Goal: Task Accomplishment & Management: Manage account settings

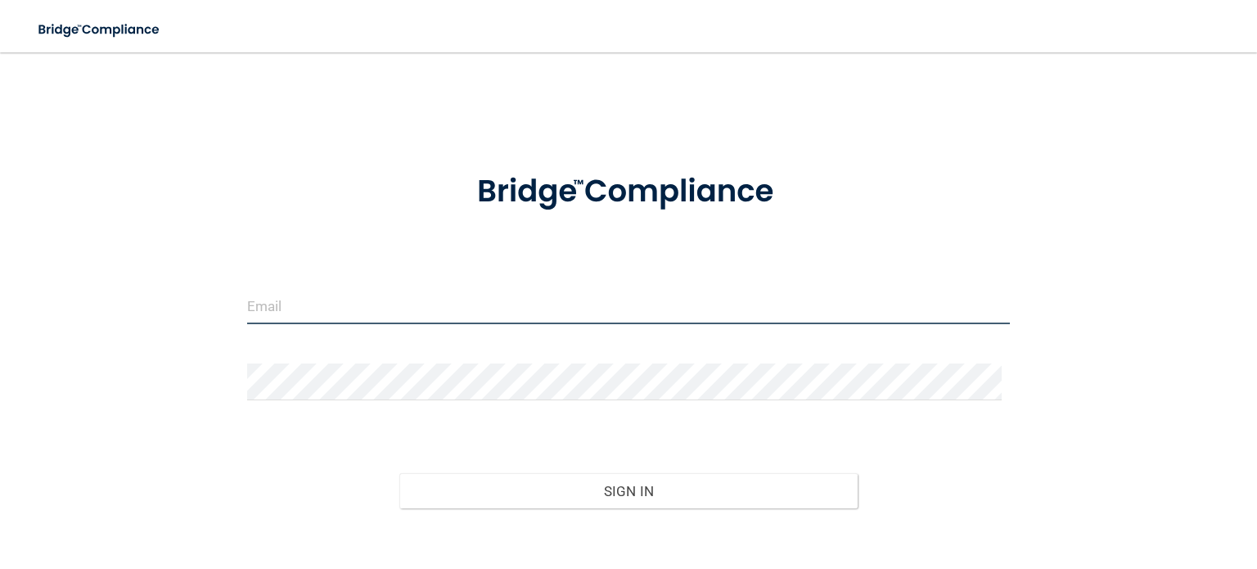
click at [317, 304] on input "email" at bounding box center [628, 305] width 762 height 37
type input "[EMAIL_ADDRESS][DOMAIN_NAME]"
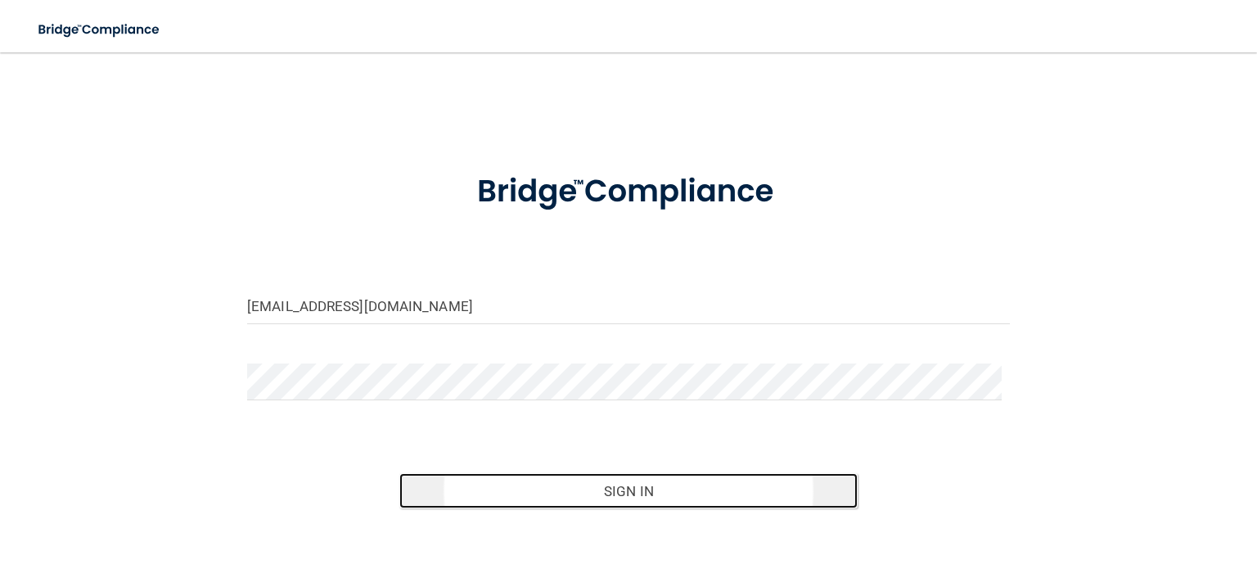
click at [661, 484] on button "Sign In" at bounding box center [627, 491] width 457 height 36
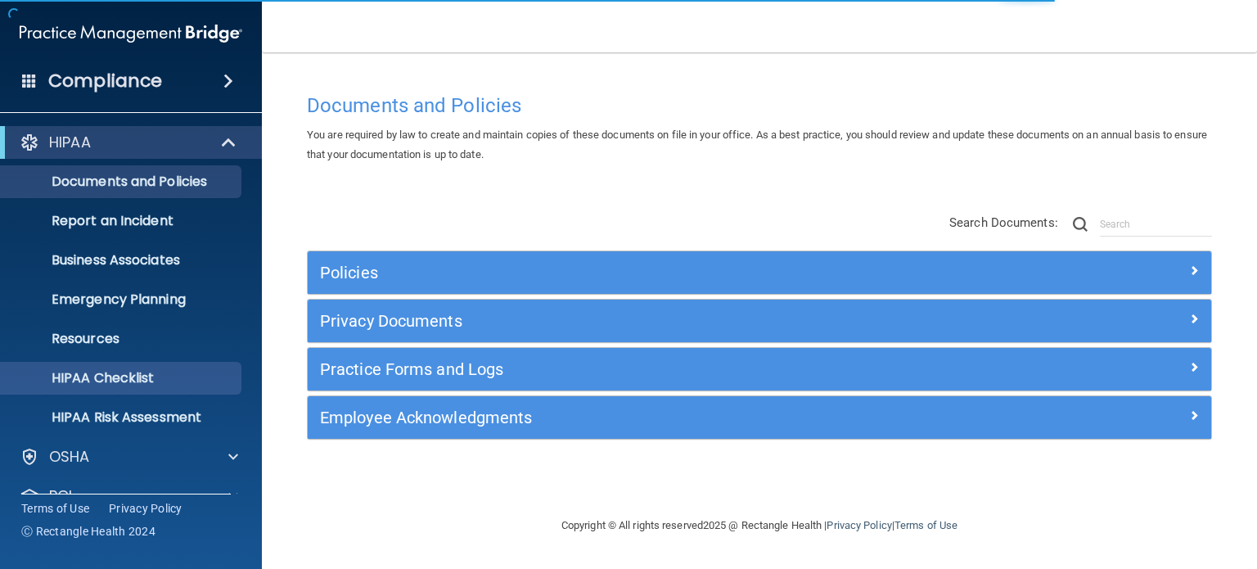
scroll to position [110, 0]
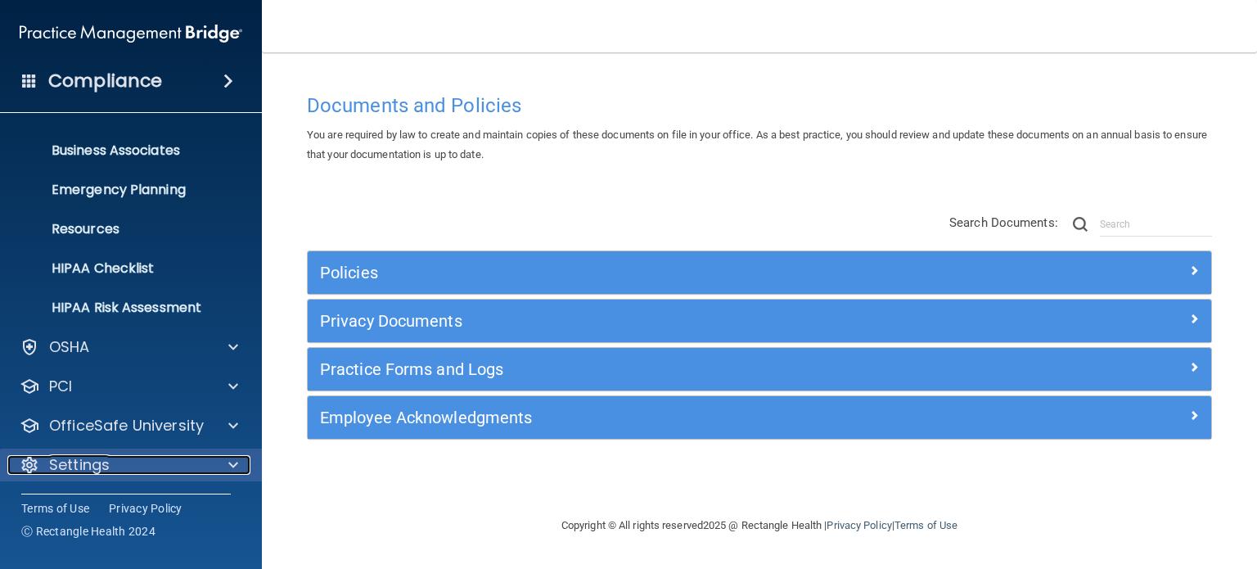
click at [214, 465] on div at bounding box center [230, 465] width 41 height 20
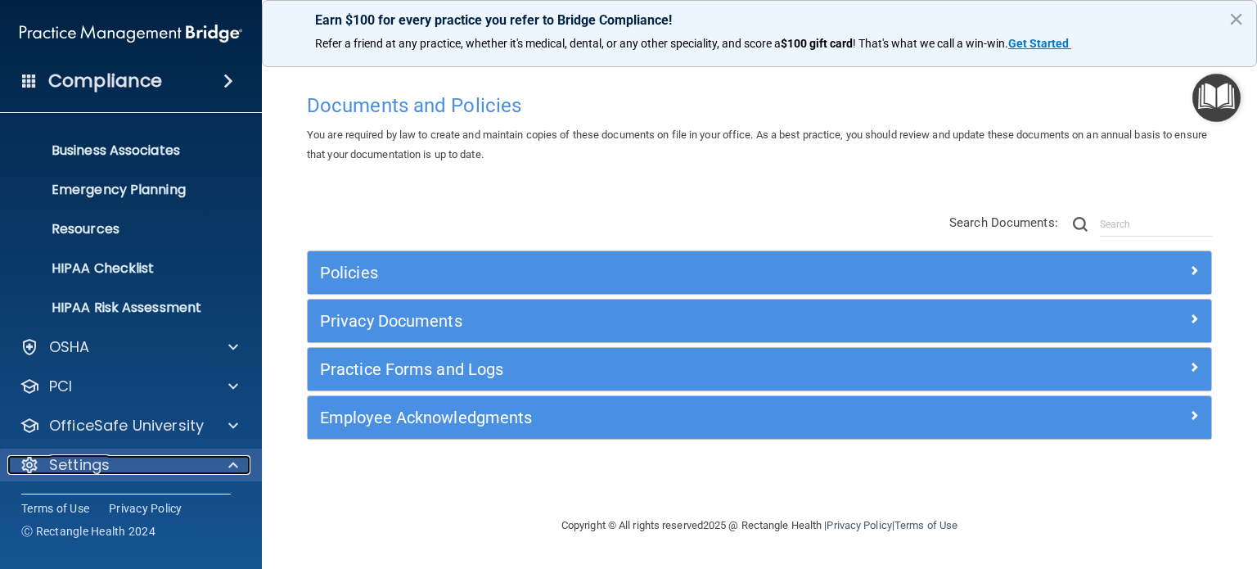
scroll to position [267, 0]
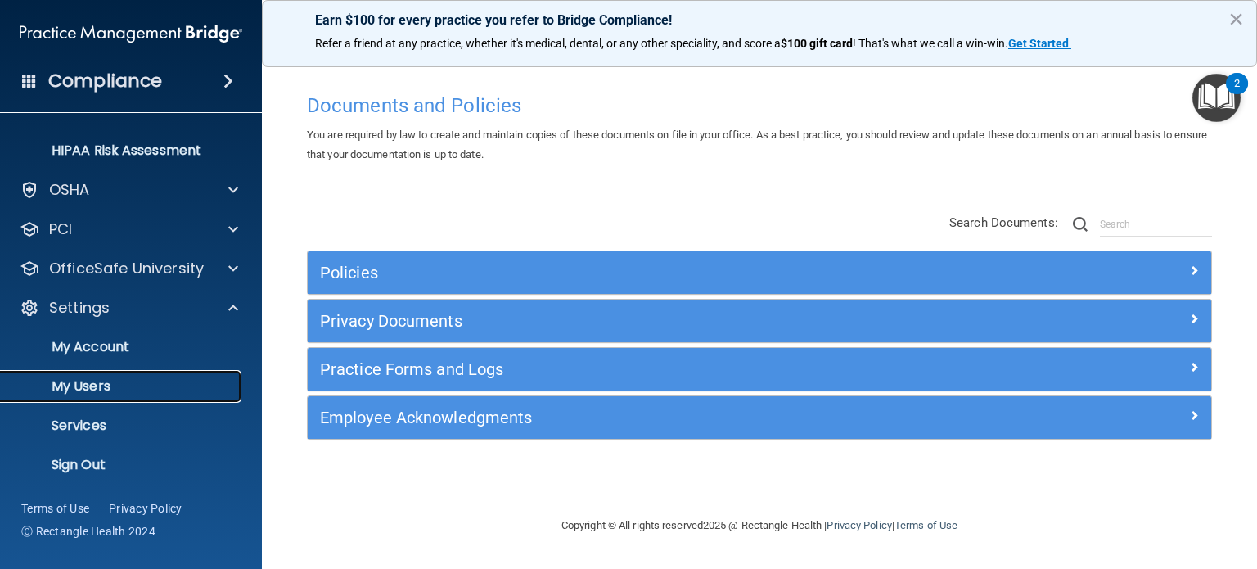
click at [85, 378] on p "My Users" at bounding box center [122, 386] width 223 height 16
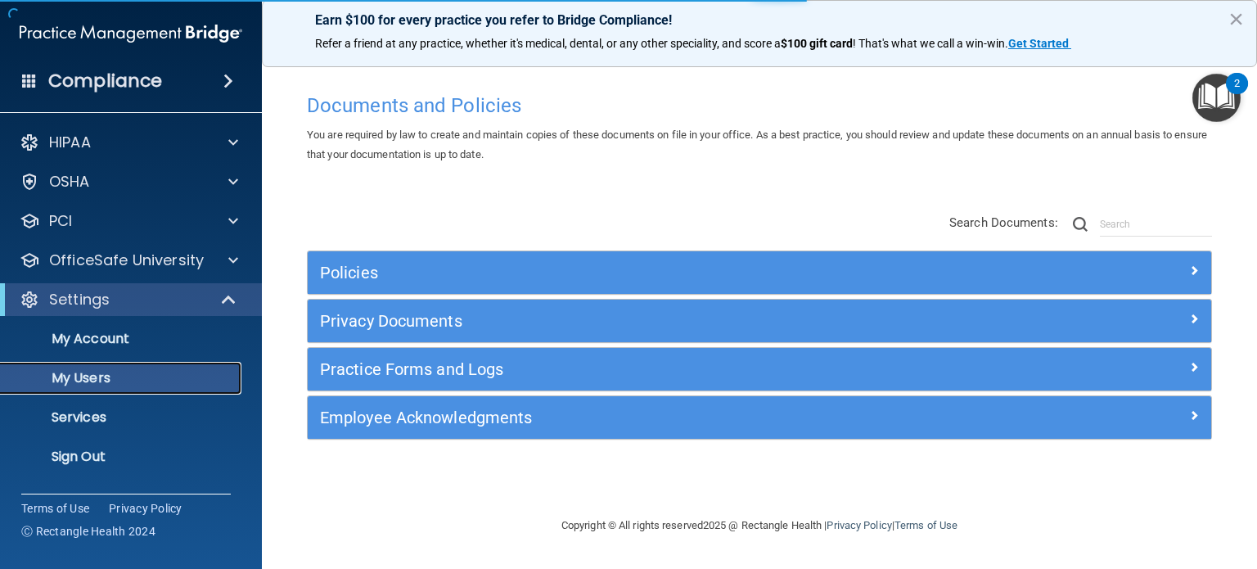
select select "20"
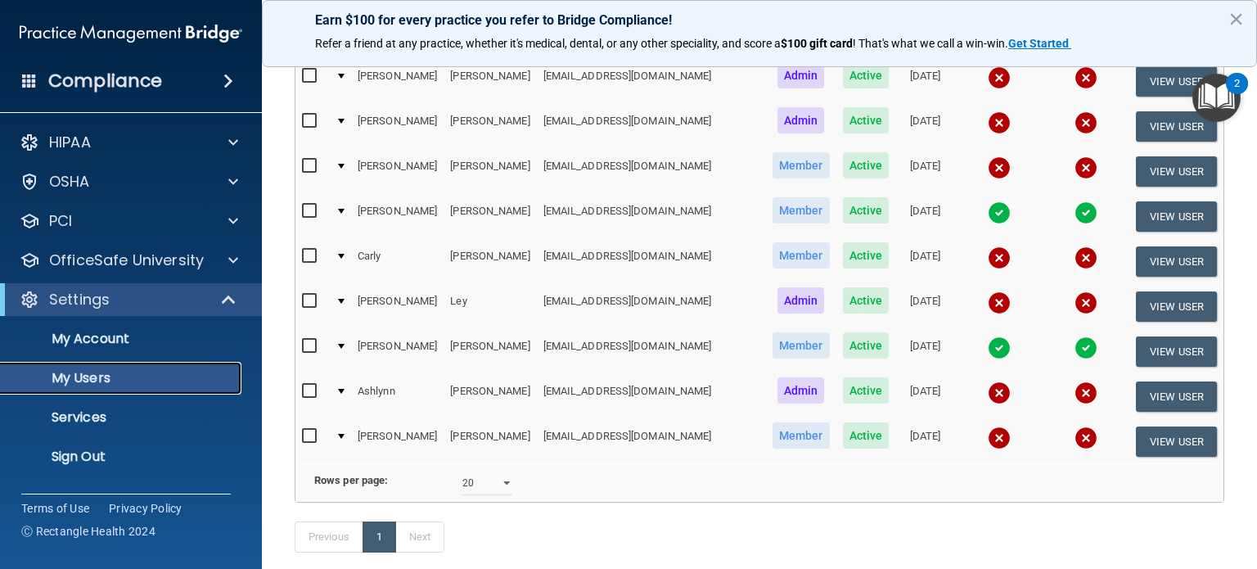
scroll to position [324, 0]
click at [1168, 291] on button "View User" at bounding box center [1176, 306] width 81 height 30
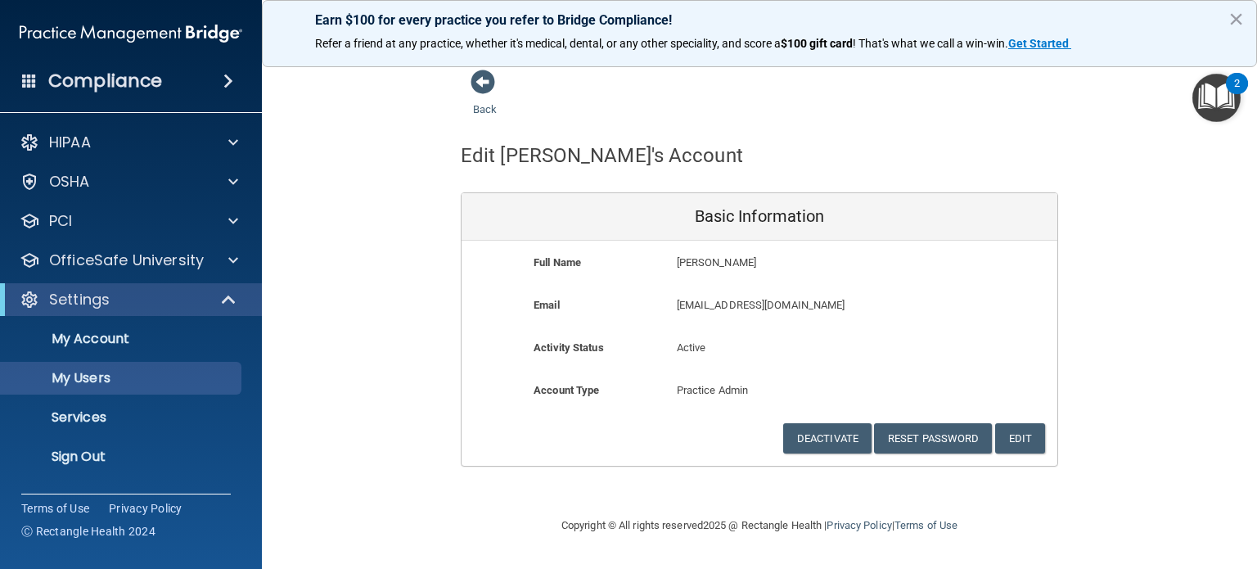
select select "20"
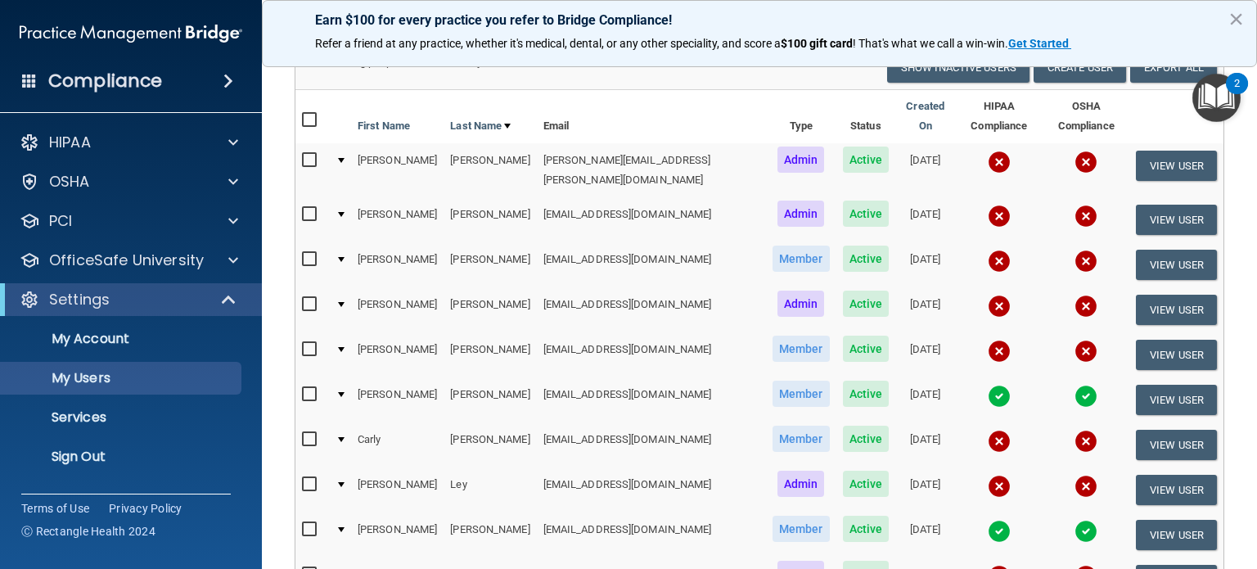
scroll to position [142, 0]
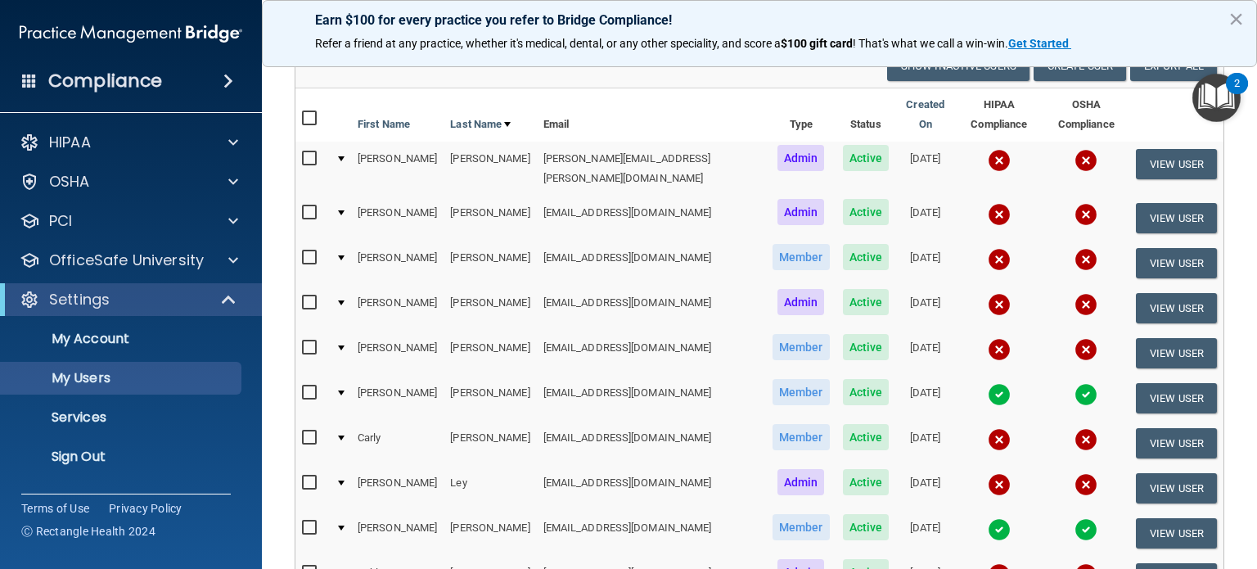
click at [308, 476] on input "checkbox" at bounding box center [311, 482] width 19 height 13
checkbox input "true"
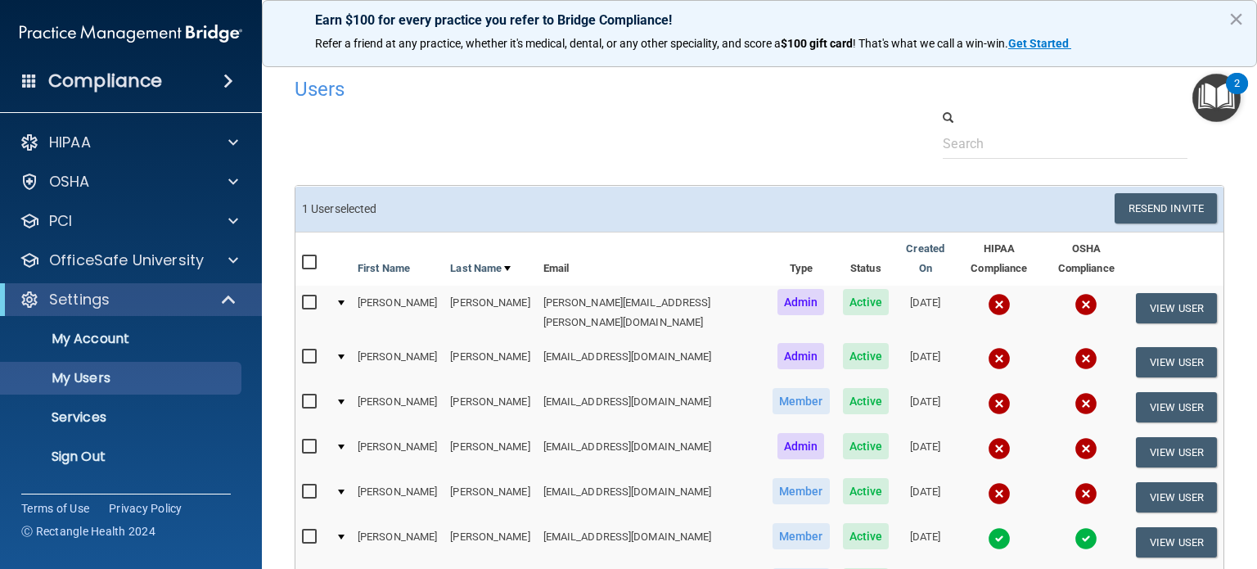
scroll to position [0, 0]
click at [1143, 211] on button "Resend Invite" at bounding box center [1165, 208] width 102 height 30
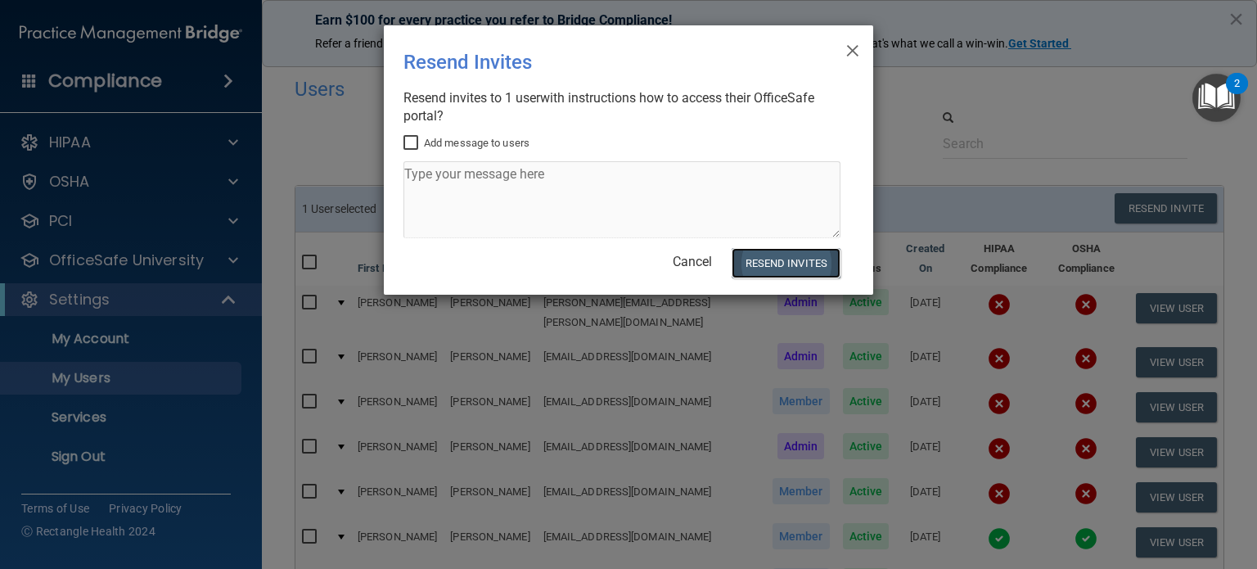
click at [776, 261] on button "Resend Invites" at bounding box center [785, 263] width 109 height 30
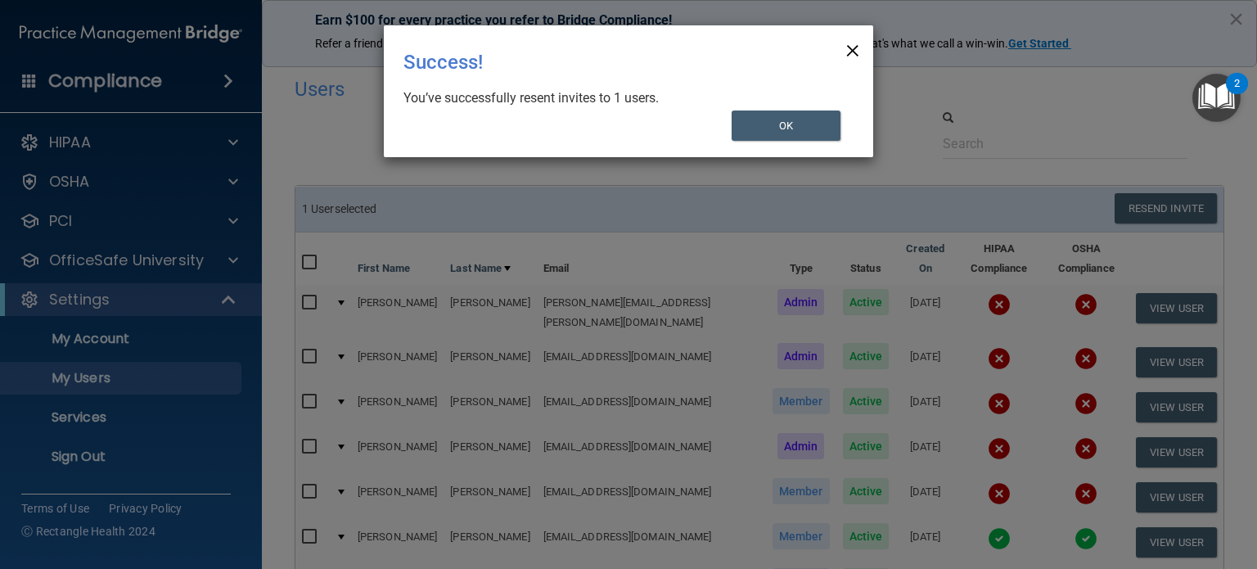
click at [854, 49] on span "×" at bounding box center [852, 48] width 15 height 33
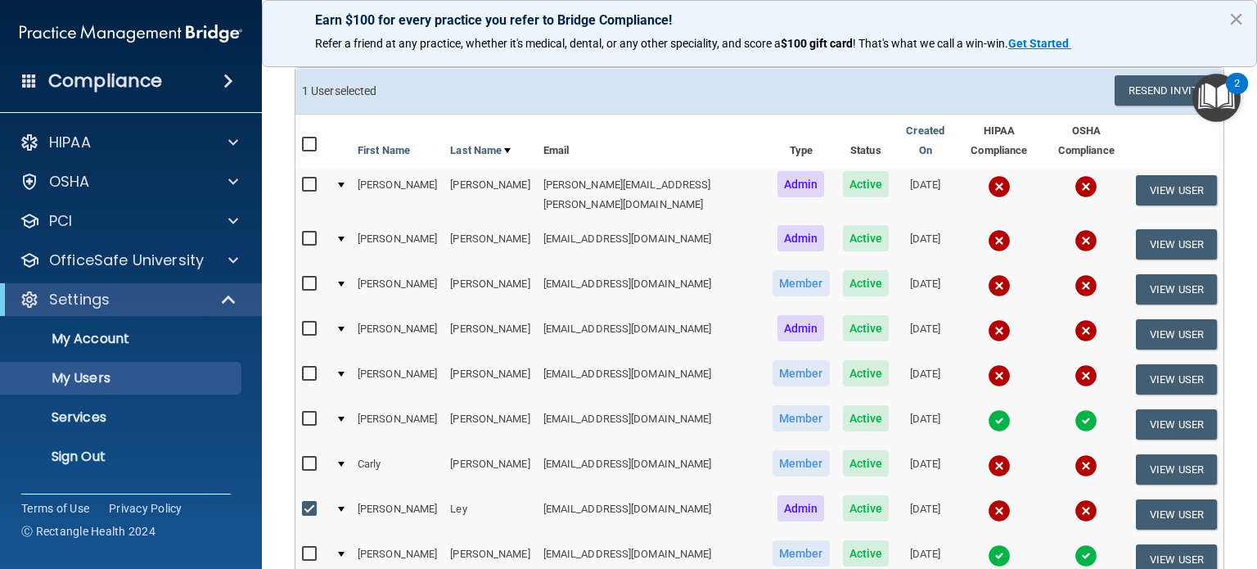
scroll to position [117, 0]
